Goal: Find specific page/section: Find specific page/section

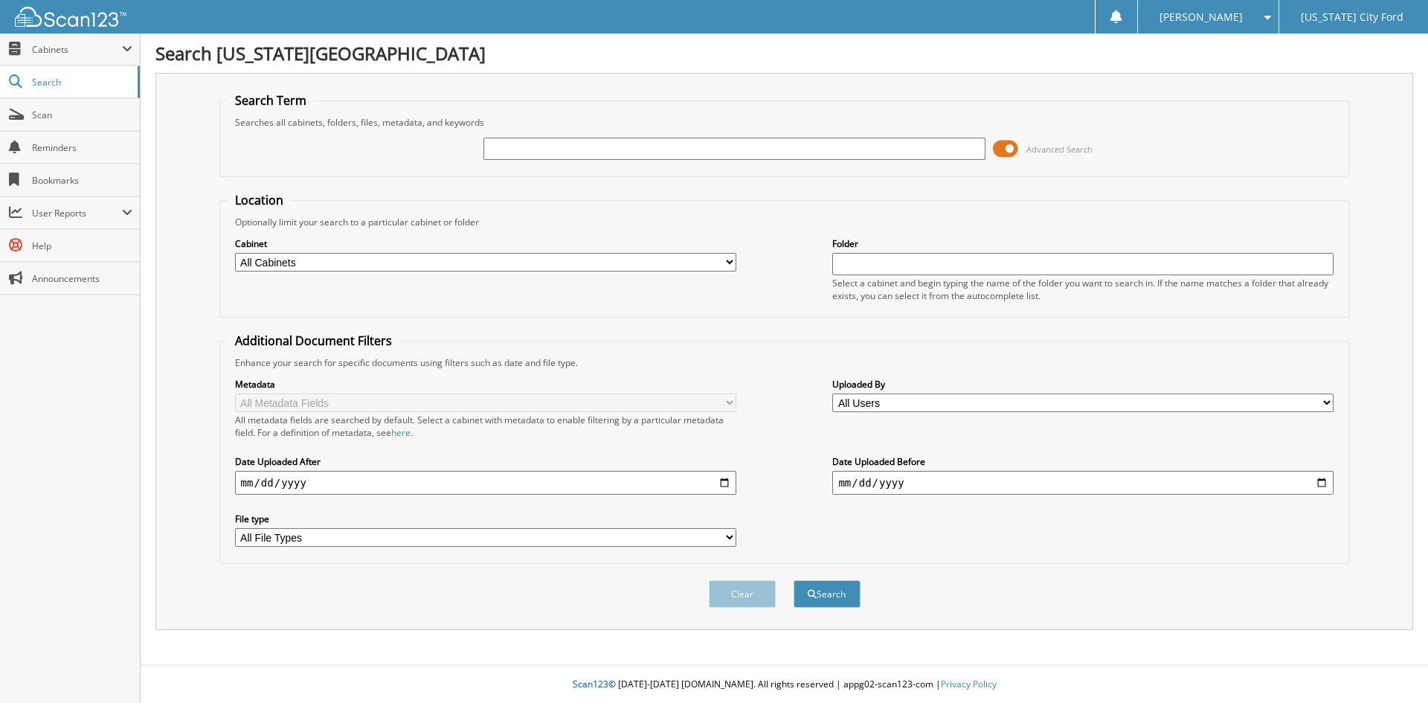
drag, startPoint x: 514, startPoint y: 144, endPoint x: 502, endPoint y: 138, distance: 13.3
click at [514, 144] on input "text" at bounding box center [733, 149] width 501 height 22
type input "602638"
click at [793, 580] on button "Search" at bounding box center [826, 594] width 67 height 28
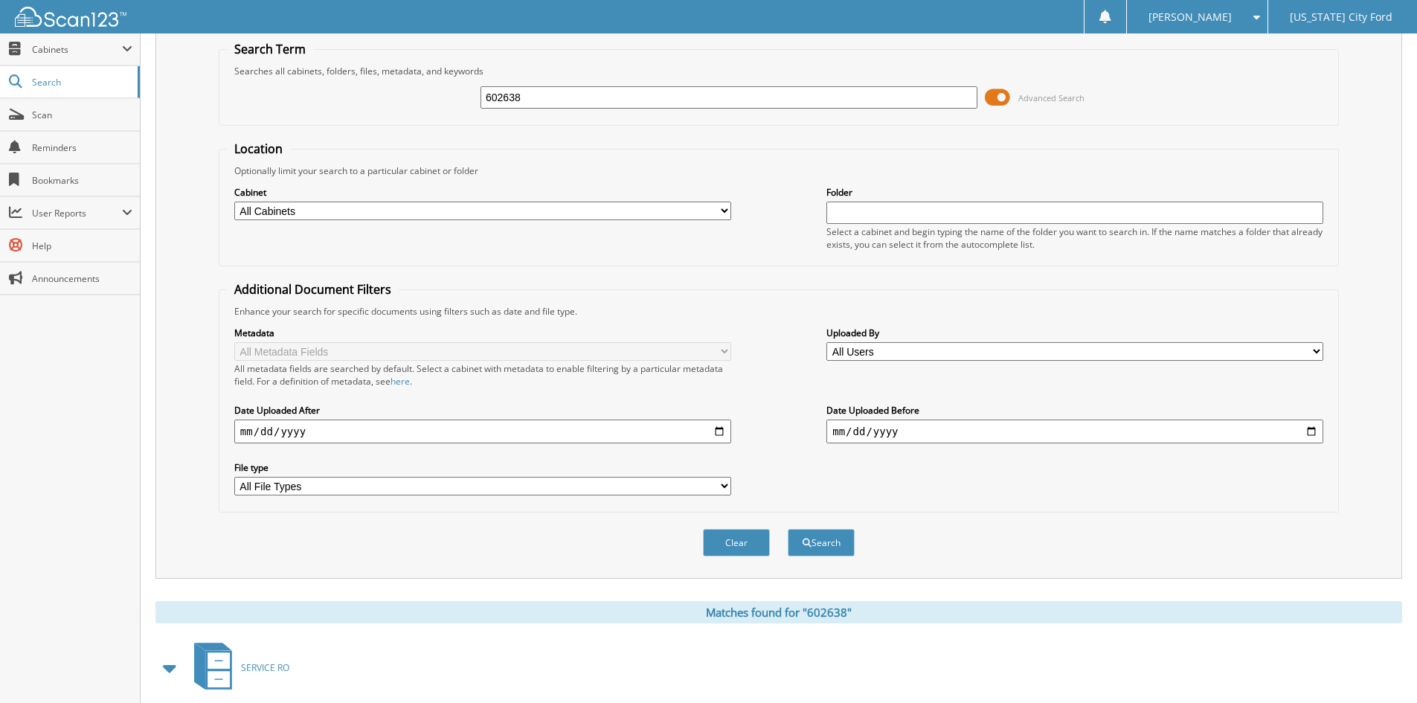
scroll to position [187, 0]
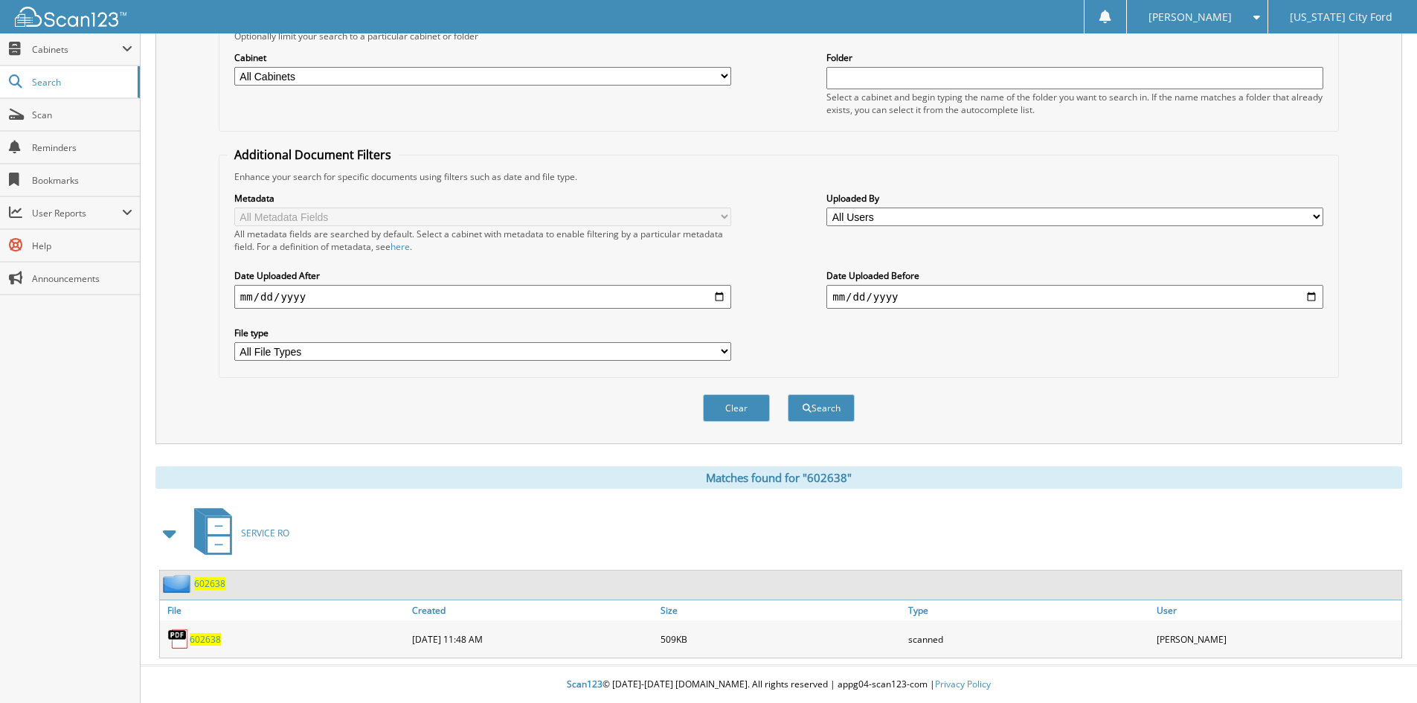
click at [205, 639] on span "602638" at bounding box center [205, 639] width 31 height 13
